Goal: Task Accomplishment & Management: Complete application form

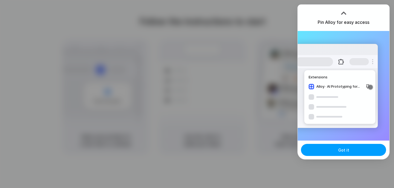
click at [346, 152] on span "Got it" at bounding box center [344, 150] width 11 height 6
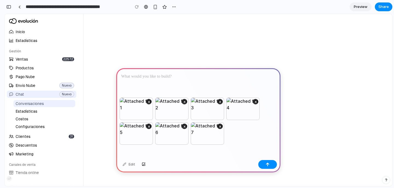
paste div
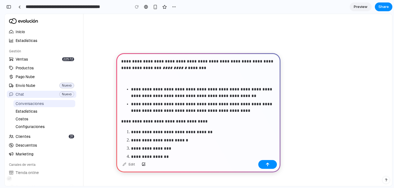
click at [159, 76] on p at bounding box center [198, 78] width 154 height 7
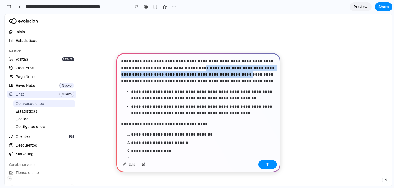
drag, startPoint x: 196, startPoint y: 67, endPoint x: 235, endPoint y: 76, distance: 39.9
click at [235, 76] on p "**********" at bounding box center [198, 71] width 154 height 26
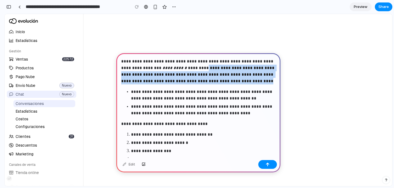
drag, startPoint x: 251, startPoint y: 79, endPoint x: 199, endPoint y: 70, distance: 53.2
click at [199, 70] on p "**********" at bounding box center [198, 71] width 154 height 26
click at [206, 78] on p "**********" at bounding box center [198, 71] width 154 height 26
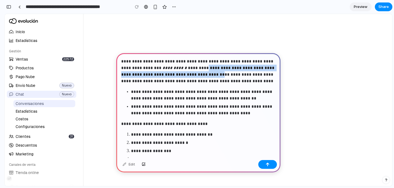
drag, startPoint x: 210, startPoint y: 76, endPoint x: 197, endPoint y: 68, distance: 14.8
click at [197, 68] on p "**********" at bounding box center [198, 71] width 154 height 26
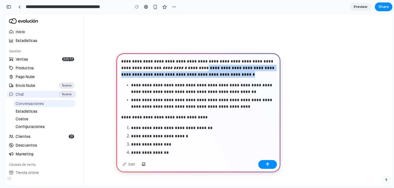
click at [259, 73] on p "**********" at bounding box center [198, 68] width 154 height 20
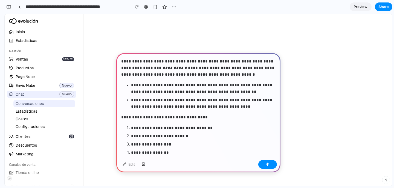
click at [207, 87] on p "**********" at bounding box center [203, 88] width 145 height 13
click at [174, 104] on p "**********" at bounding box center [203, 103] width 145 height 13
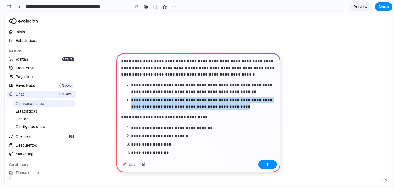
click at [174, 104] on p "**********" at bounding box center [203, 103] width 145 height 13
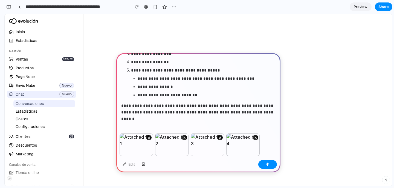
scroll to position [126, 0]
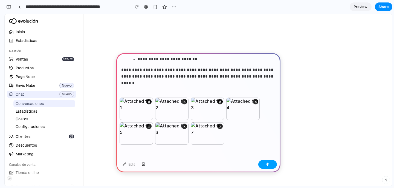
click at [270, 160] on button "button" at bounding box center [268, 164] width 19 height 9
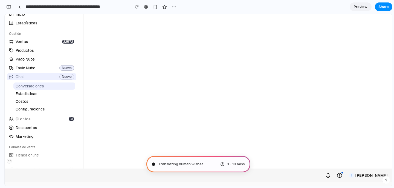
scroll to position [0, 0]
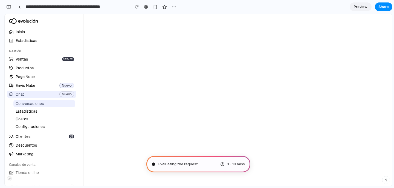
type input "**********"
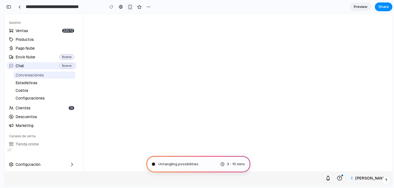
scroll to position [716, 0]
click at [153, 163] on div at bounding box center [153, 164] width 3 height 3
click at [377, 177] on button "I irarte" at bounding box center [369, 178] width 44 height 9
click at [331, 151] on div "Inicio Estadísticas Gestión Ventas 22572 Productos Pago Nube Envío Nube Nuevo C…" at bounding box center [199, 85] width 388 height 172
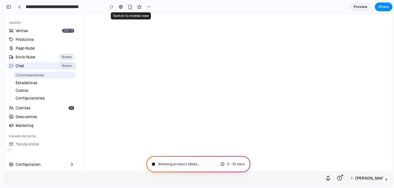
click at [130, 7] on div "button" at bounding box center [130, 7] width 5 height 5
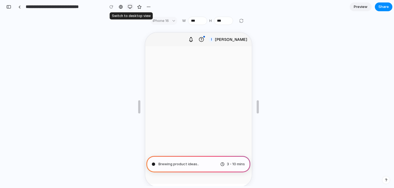
click at [130, 7] on div "button" at bounding box center [130, 7] width 4 height 4
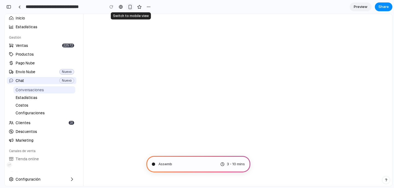
click at [130, 7] on div "button" at bounding box center [130, 7] width 5 height 5
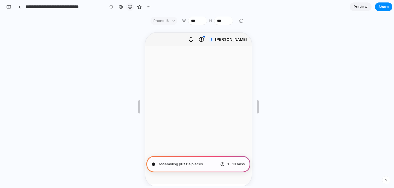
click at [127, 5] on button "button" at bounding box center [130, 7] width 8 height 8
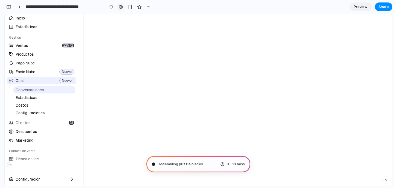
click at [122, 5] on div at bounding box center [121, 7] width 4 height 4
click at [146, 6] on button "button" at bounding box center [149, 7] width 8 height 8
click at [175, 7] on div "Duplicate Delete" at bounding box center [197, 94] width 394 height 188
click at [364, 5] on span "Preview" at bounding box center [361, 6] width 14 height 5
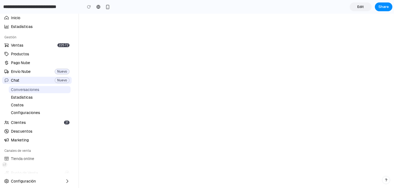
click at [360, 5] on span "Edit" at bounding box center [361, 6] width 7 height 5
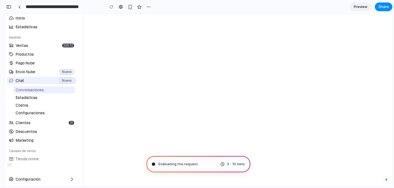
click at [361, 9] on link "Preview" at bounding box center [361, 6] width 22 height 9
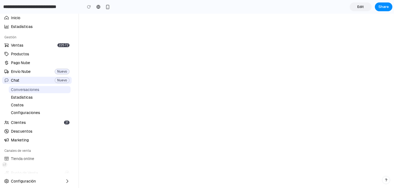
scroll to position [55, 0]
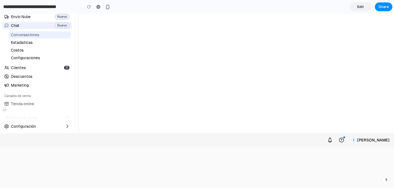
click at [359, 11] on section "**********" at bounding box center [196, 7] width 393 height 14
click at [360, 7] on span "Edit" at bounding box center [361, 6] width 7 height 5
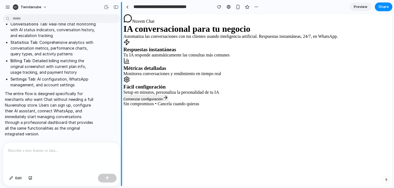
scroll to position [642, 0]
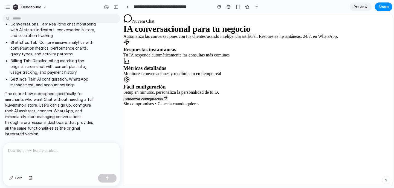
click at [156, 100] on button "Comenzar configuración" at bounding box center [146, 98] width 45 height 6
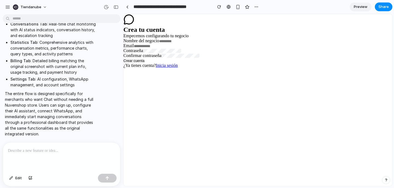
click at [158, 67] on link "Inicia sesión" at bounding box center [167, 65] width 22 height 5
click at [135, 62] on button "Crear cuenta" at bounding box center [134, 61] width 21 height 4
click at [135, 61] on button "Crear cuenta" at bounding box center [134, 61] width 21 height 4
type input "*"
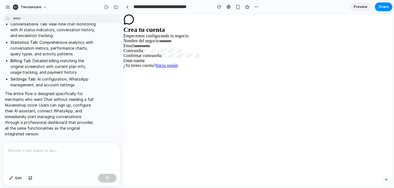
type input "*"
type input "****"
click at [143, 61] on button "Crear cuenta" at bounding box center [134, 61] width 21 height 4
type input "**********"
click at [132, 61] on button "Crear cuenta" at bounding box center [134, 61] width 21 height 4
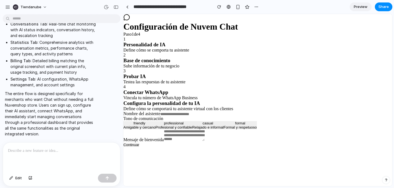
click at [134, 26] on h1 "Configuración de Nuvem Chat" at bounding box center [258, 27] width 269 height 10
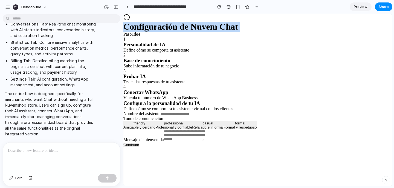
click at [134, 26] on h1 "Configuración de Nuvem Chat" at bounding box center [258, 27] width 269 height 10
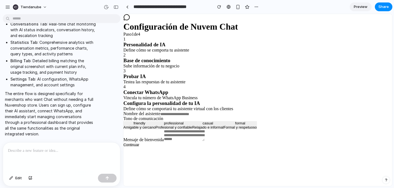
click at [135, 44] on h3 "Personalidad de IA" at bounding box center [258, 45] width 269 height 6
click at [136, 147] on button "Continuar" at bounding box center [132, 145] width 16 height 4
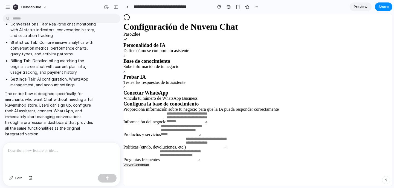
click at [128, 167] on button "Volver" at bounding box center [129, 165] width 10 height 4
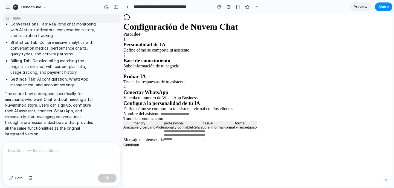
click at [135, 147] on button "Continuar" at bounding box center [132, 145] width 16 height 4
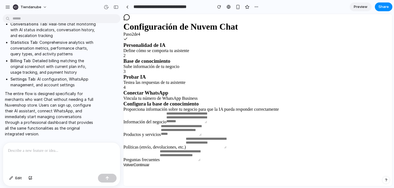
click at [127, 167] on button "Volver" at bounding box center [129, 165] width 10 height 4
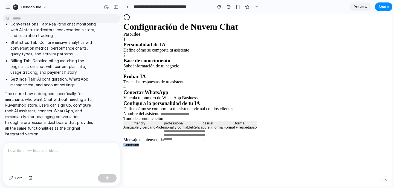
click at [127, 147] on html "Configuración de Nuvem Chat Paso 1 de 4 1 Personalidad de IA Define cómo se com…" at bounding box center [258, 80] width 269 height 133
click at [53, 149] on p at bounding box center [61, 150] width 107 height 7
drag, startPoint x: 16, startPoint y: 64, endPoint x: 50, endPoint y: 105, distance: 53.4
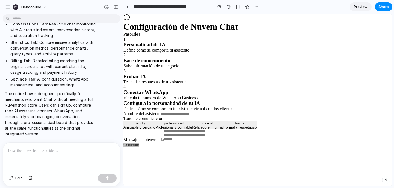
scroll to position [811, 0]
click at [37, 154] on div at bounding box center [61, 156] width 117 height 29
click at [237, 7] on div "button" at bounding box center [238, 7] width 5 height 5
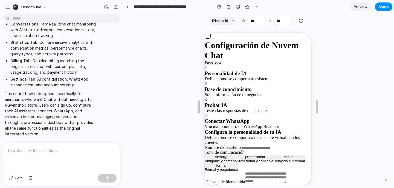
scroll to position [6, 0]
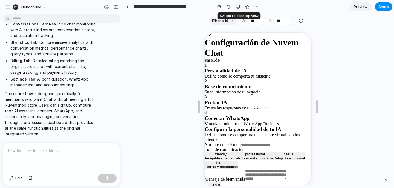
click at [238, 9] on div "button" at bounding box center [238, 7] width 4 height 4
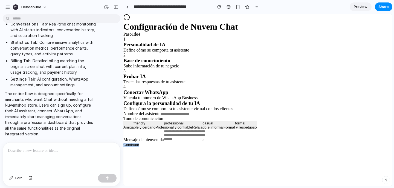
click at [155, 133] on div "Mensaje de bienvenida" at bounding box center [258, 136] width 269 height 13
click at [180, 133] on textarea at bounding box center [184, 136] width 41 height 12
click at [168, 137] on textarea "*" at bounding box center [188, 136] width 48 height 13
click at [146, 127] on div "Amigable y cercano" at bounding box center [140, 127] width 32 height 4
click at [147, 124] on div "friendly" at bounding box center [140, 123] width 32 height 4
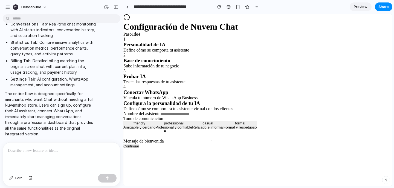
click at [168, 124] on div "professional" at bounding box center [174, 123] width 37 height 4
click at [173, 129] on div "Profesional y confiable" at bounding box center [174, 127] width 37 height 4
click at [176, 135] on textarea "*" at bounding box center [188, 136] width 48 height 13
click at [138, 142] on label "Mensaje de bienvenida" at bounding box center [144, 139] width 41 height 5
click at [137, 147] on button "Continuar" at bounding box center [132, 145] width 16 height 4
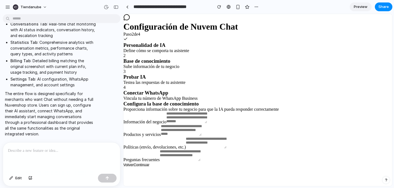
click at [142, 167] on button "Continuar" at bounding box center [142, 165] width 16 height 4
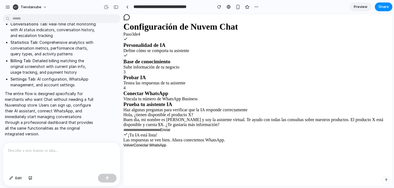
click at [159, 147] on html "Configuración de Nuvem Chat Paso 3 de 4 Personalidad de IA Define cómo se compo…" at bounding box center [258, 80] width 269 height 133
click at [159, 146] on button "Conectar WhatsApp" at bounding box center [150, 145] width 33 height 4
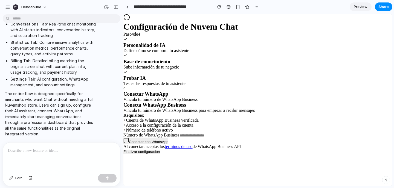
click at [142, 141] on button "Conectar con WhatsApp" at bounding box center [146, 140] width 45 height 6
click at [133, 146] on p "Al conectar, aceptas los términos de uso de WhatsApp Business API" at bounding box center [258, 146] width 269 height 5
click at [130, 146] on p "Al conectar, aceptas los términos de uso de WhatsApp Business API" at bounding box center [258, 146] width 269 height 5
click at [130, 144] on button "Conectar con WhatsApp" at bounding box center [146, 140] width 45 height 6
click at [148, 154] on button "Finalizar configuración" at bounding box center [142, 152] width 36 height 4
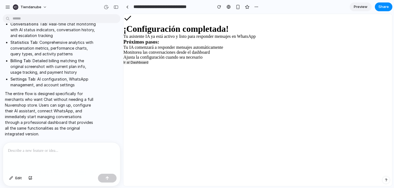
click at [142, 62] on button "Ir al Dashboard" at bounding box center [136, 62] width 25 height 4
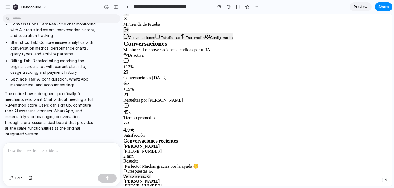
scroll to position [89, 0]
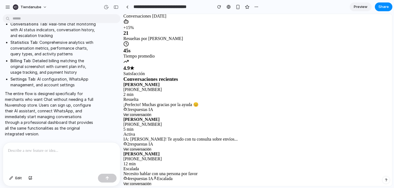
click at [50, 161] on div at bounding box center [61, 156] width 117 height 29
click at [254, 7] on button "button" at bounding box center [257, 7] width 8 height 8
click at [254, 7] on div "Duplicate Delete" at bounding box center [197, 94] width 394 height 188
click at [357, 5] on span "Preview" at bounding box center [361, 6] width 14 height 5
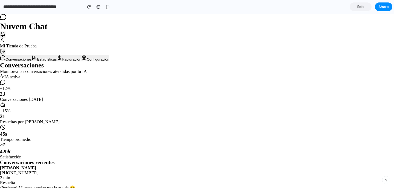
click at [361, 7] on span "Edit" at bounding box center [361, 6] width 7 height 5
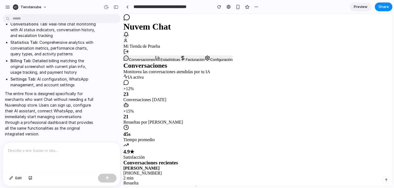
scroll to position [704, 0]
click at [53, 158] on div at bounding box center [61, 156] width 117 height 29
click at [49, 156] on div at bounding box center [61, 156] width 117 height 29
click at [42, 151] on p at bounding box center [61, 150] width 107 height 7
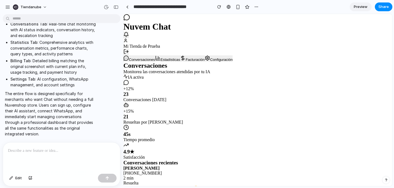
click at [46, 155] on div at bounding box center [61, 156] width 117 height 29
click at [30, 153] on p "**" at bounding box center [61, 150] width 107 height 7
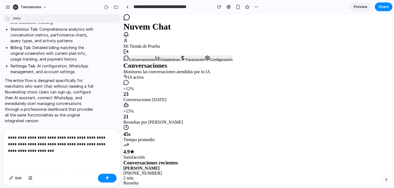
click at [35, 161] on div "**********" at bounding box center [61, 150] width 117 height 42
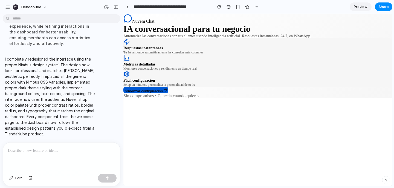
scroll to position [935, 0]
click at [150, 89] on button "Comenzar configuración" at bounding box center [146, 90] width 45 height 6
